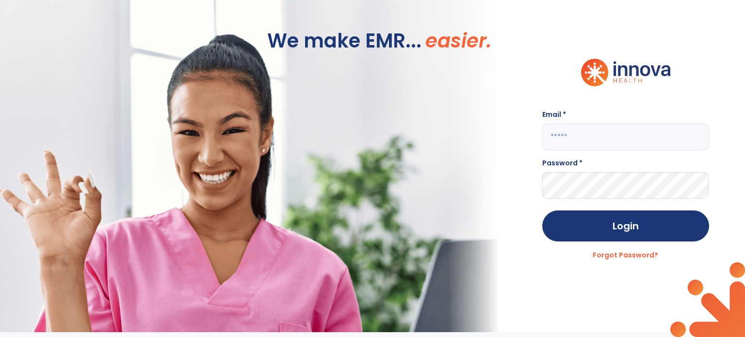
type input "**********"
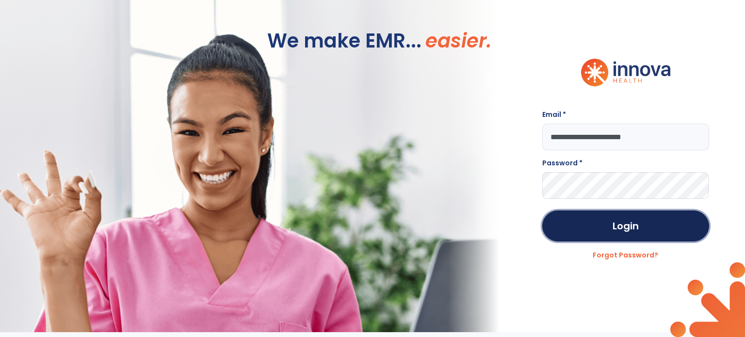
click at [592, 210] on button "Login" at bounding box center [625, 225] width 166 height 31
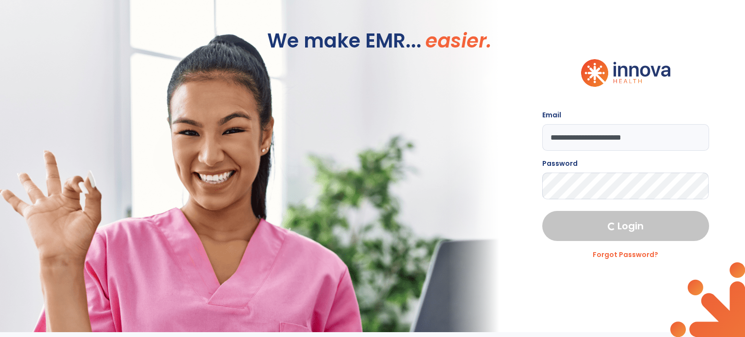
select select "****"
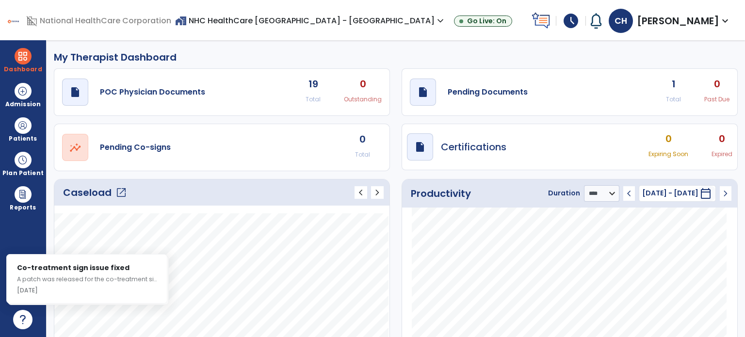
click at [121, 191] on span "open_in_new" at bounding box center [121, 193] width 12 height 12
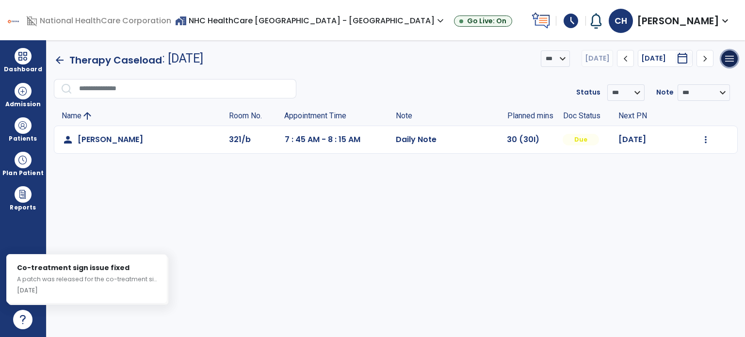
click at [727, 66] on div "menu Export List Print List" at bounding box center [729, 58] width 16 height 16
click at [727, 62] on span "menu" at bounding box center [729, 59] width 12 height 12
click at [694, 102] on button "Print List" at bounding box center [698, 101] width 77 height 19
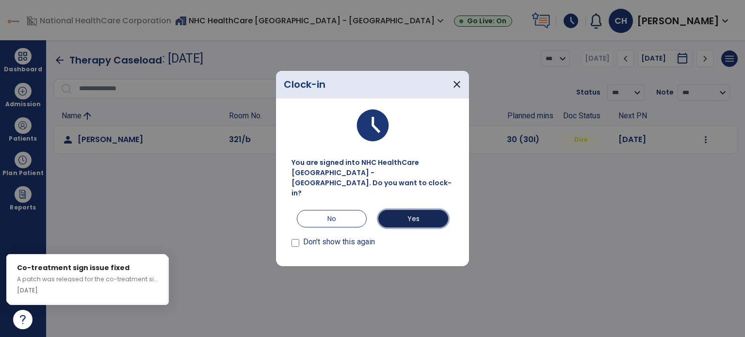
click at [411, 210] on button "Yes" at bounding box center [413, 218] width 70 height 17
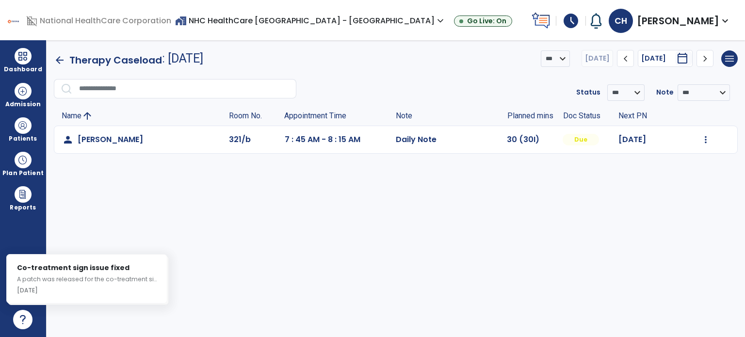
click at [25, 133] on span at bounding box center [23, 125] width 16 height 16
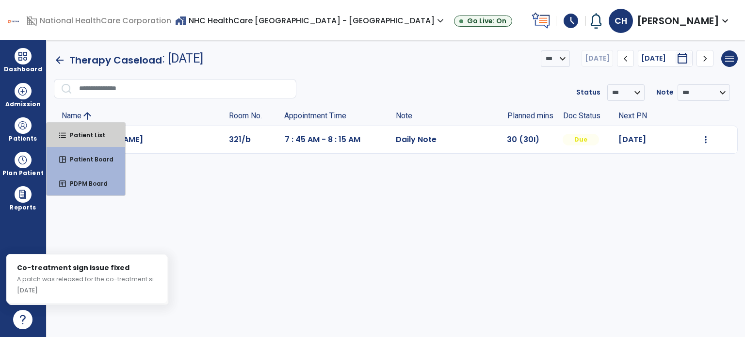
click at [73, 130] on button "format_list_bulleted Patient List" at bounding box center [86, 135] width 79 height 24
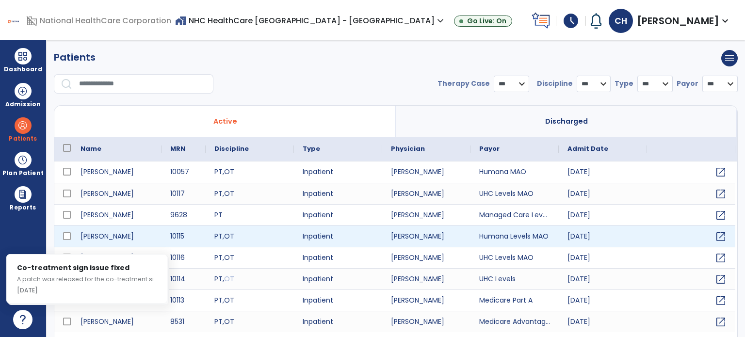
select select "***"
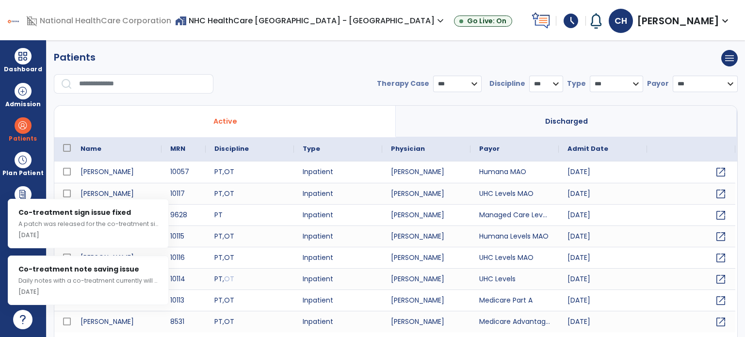
click at [143, 182] on button "Mark all as read" at bounding box center [132, 184] width 70 height 19
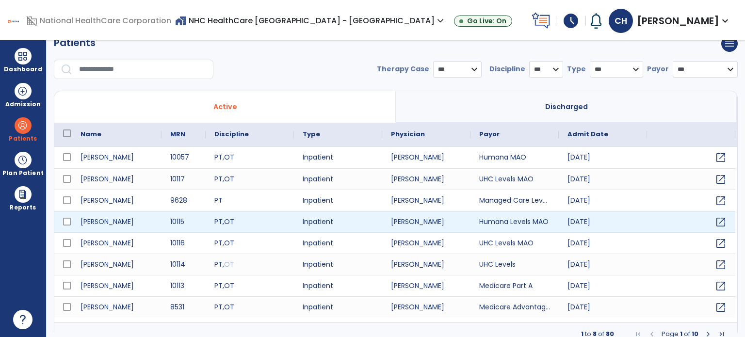
scroll to position [22, 0]
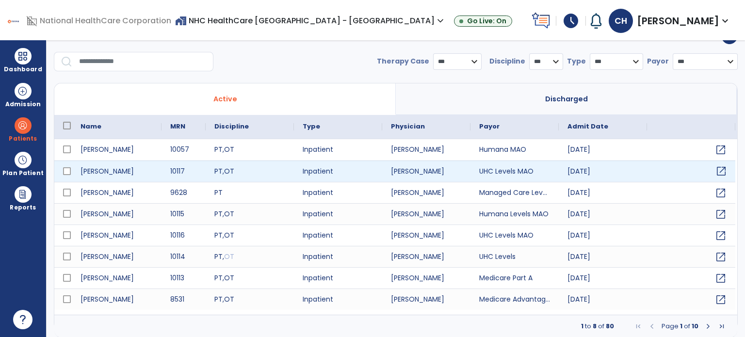
click at [725, 170] on span "open_in_new" at bounding box center [721, 171] width 12 height 12
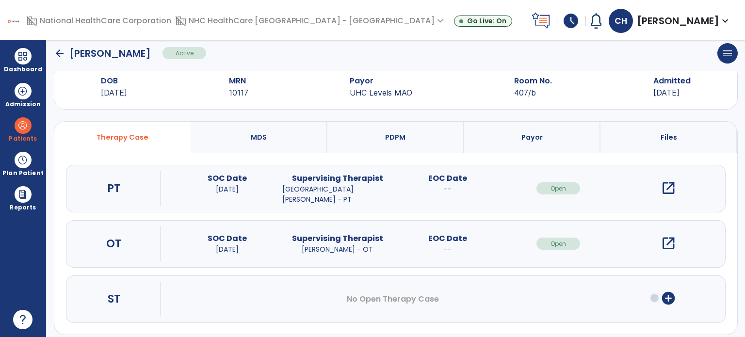
click at [664, 241] on div "open_in_new" at bounding box center [668, 243] width 15 height 15
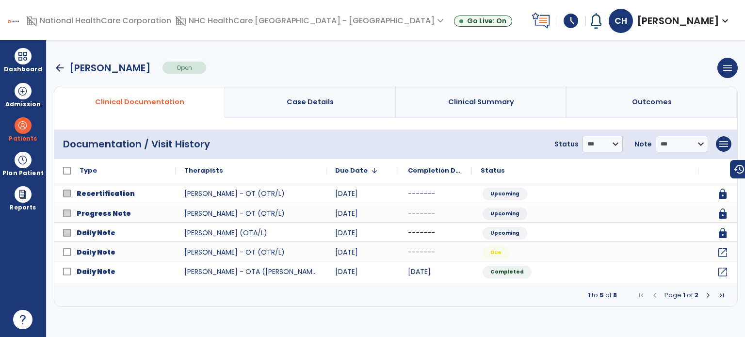
click at [708, 295] on span "Next Page" at bounding box center [708, 295] width 8 height 8
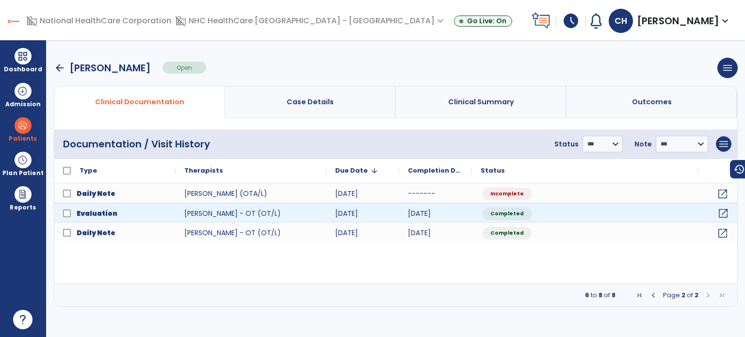
click at [721, 210] on span "open_in_new" at bounding box center [723, 214] width 12 height 12
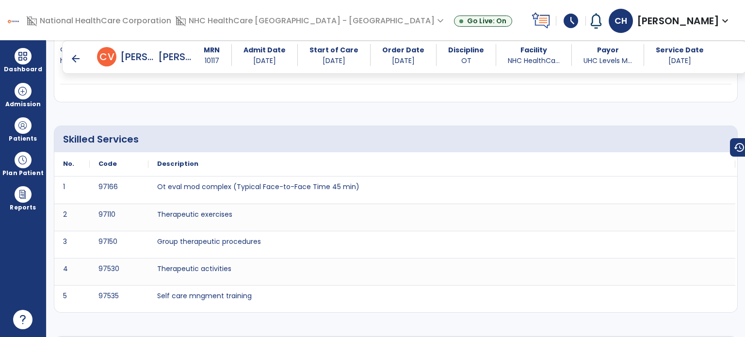
scroll to position [3516, 0]
click at [34, 126] on span "Patients" at bounding box center [22, 129] width 37 height 32
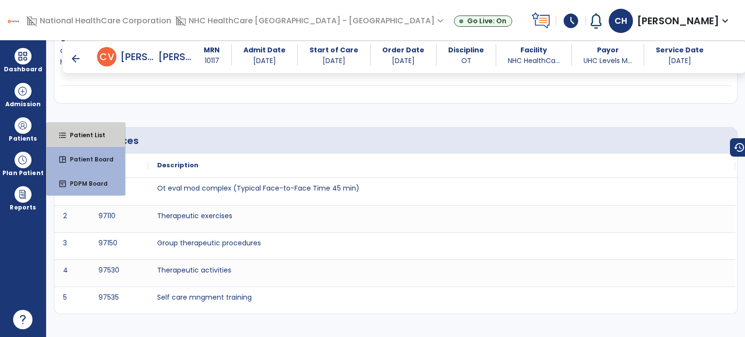
click at [84, 132] on span "Patient List" at bounding box center [83, 135] width 43 height 8
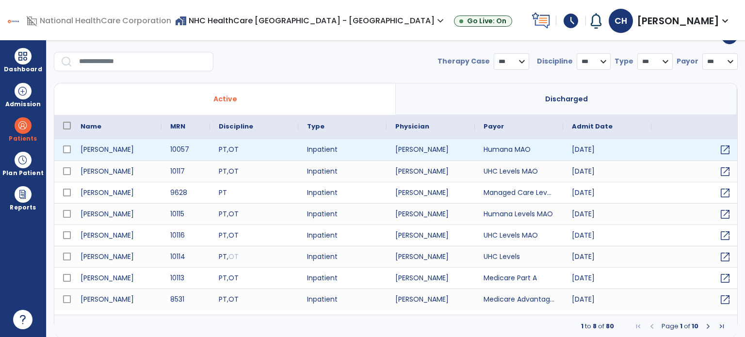
select select "***"
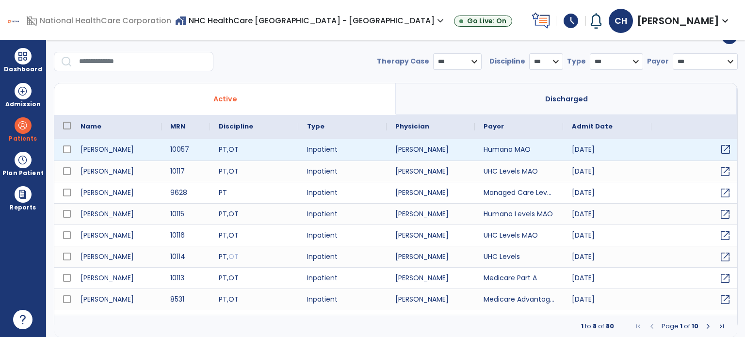
click at [727, 149] on span "open_in_new" at bounding box center [726, 150] width 12 height 12
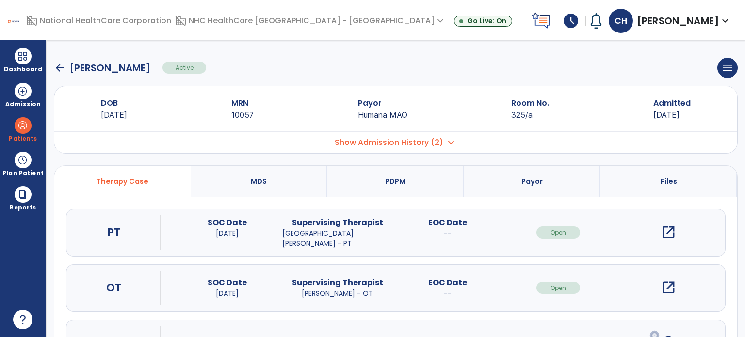
scroll to position [52, 0]
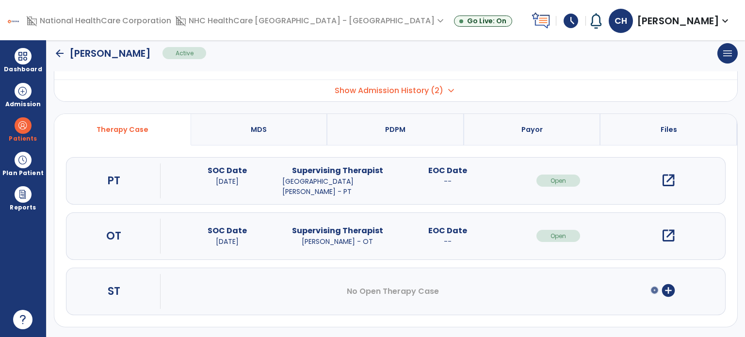
click at [668, 236] on div "open_in_new" at bounding box center [668, 235] width 15 height 15
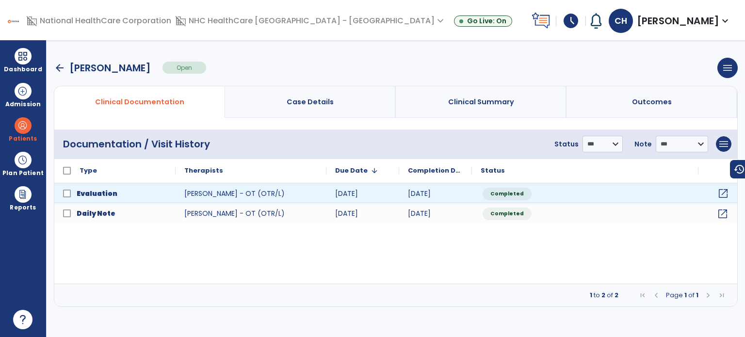
click at [720, 192] on span "open_in_new" at bounding box center [723, 194] width 12 height 12
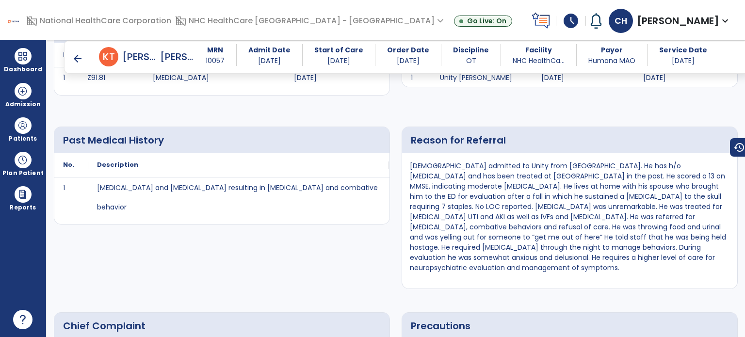
scroll to position [291, 0]
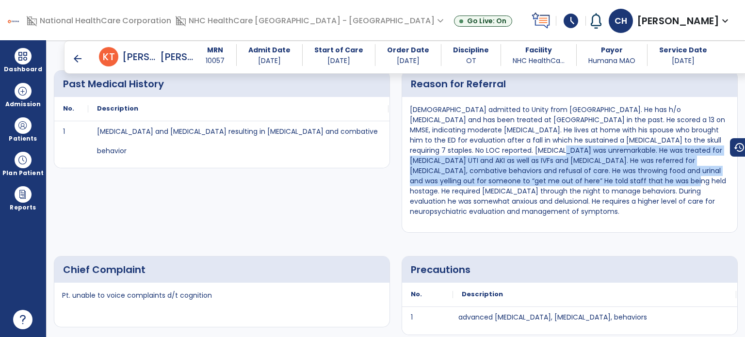
drag, startPoint x: 564, startPoint y: 179, endPoint x: 498, endPoint y: 151, distance: 71.9
click at [498, 151] on p "[DEMOGRAPHIC_DATA] admitted to Unity from [GEOGRAPHIC_DATA]. He has h/o [MEDICA…" at bounding box center [570, 161] width 320 height 112
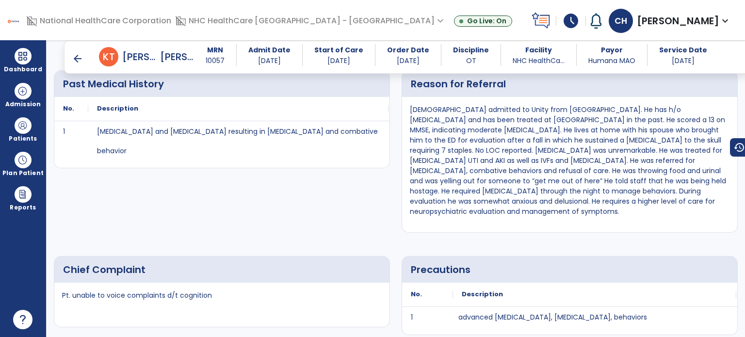
click at [539, 189] on p "[DEMOGRAPHIC_DATA] admitted to Unity from [GEOGRAPHIC_DATA]. He has h/o [MEDICA…" at bounding box center [570, 161] width 320 height 112
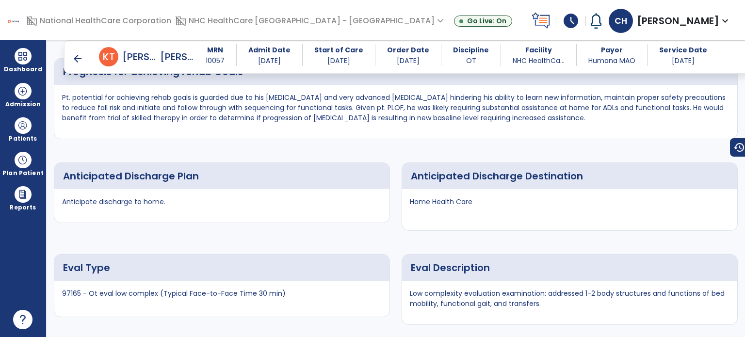
scroll to position [3860, 0]
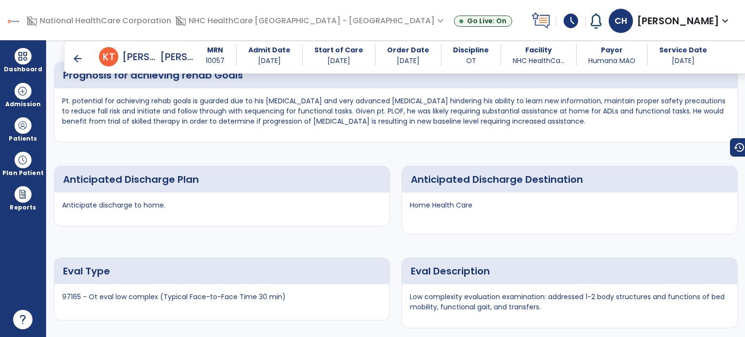
click at [30, 55] on span at bounding box center [23, 56] width 16 height 16
click at [49, 60] on button "dashboard Therapist Dashboard" at bounding box center [98, 66] width 102 height 24
select select "****"
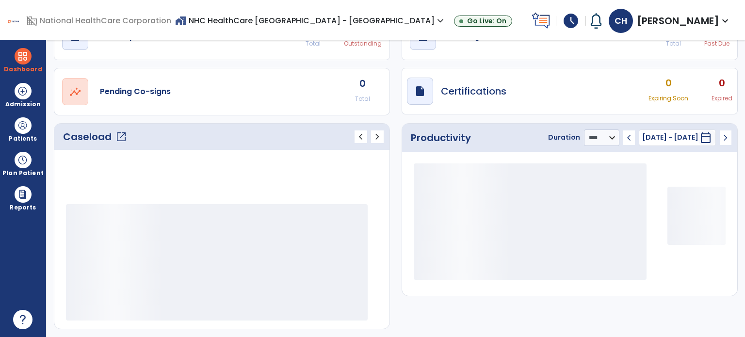
scroll to position [54, 0]
